Goal: Information Seeking & Learning: Learn about a topic

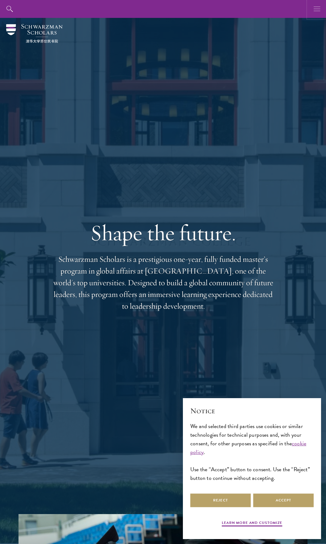
click at [317, 6] on icon "button" at bounding box center [317, 9] width 7 height 18
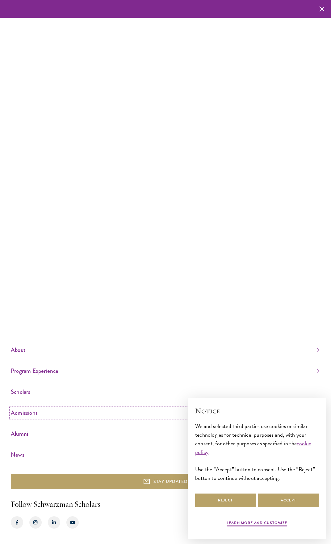
click at [25, 412] on link "Admissions" at bounding box center [165, 413] width 308 height 10
click at [25, 384] on link "Overview" at bounding box center [19, 382] width 16 height 6
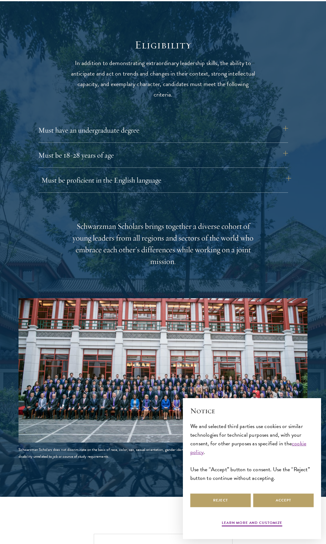
scroll to position [740, 0]
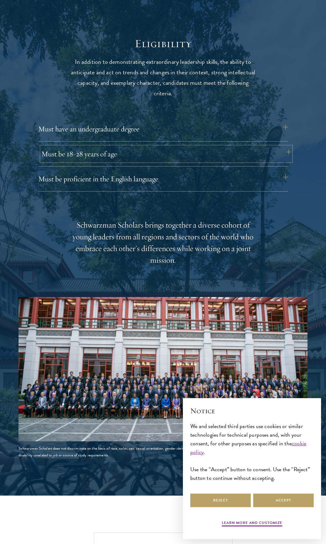
click at [113, 152] on button "Must be 18-28 years of age" at bounding box center [166, 153] width 250 height 15
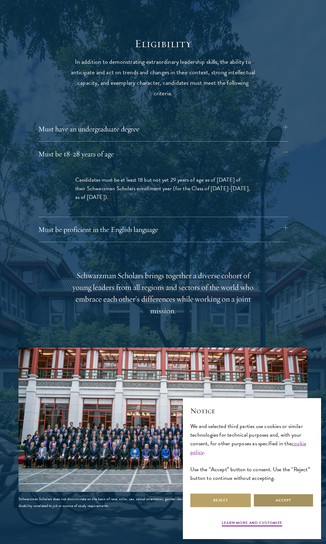
click at [285, 498] on button "Accept" at bounding box center [283, 500] width 60 height 14
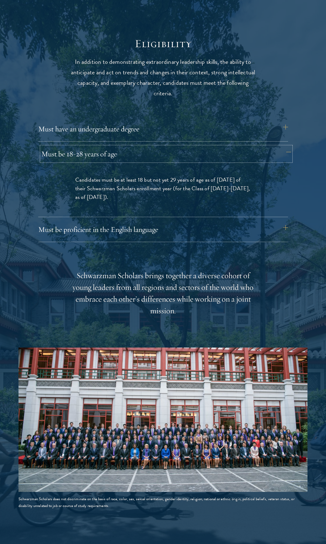
click at [263, 150] on button "Must be 18-28 years of age" at bounding box center [166, 153] width 250 height 15
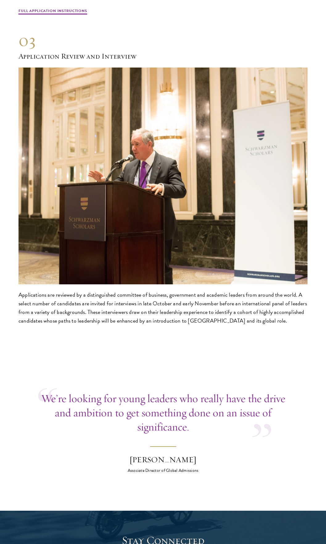
scroll to position [2970, 0]
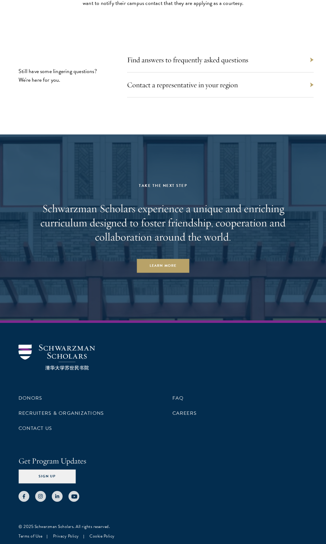
drag, startPoint x: 276, startPoint y: 145, endPoint x: 294, endPoint y: 330, distance: 185.9
